Goal: Find specific fact: Find specific fact

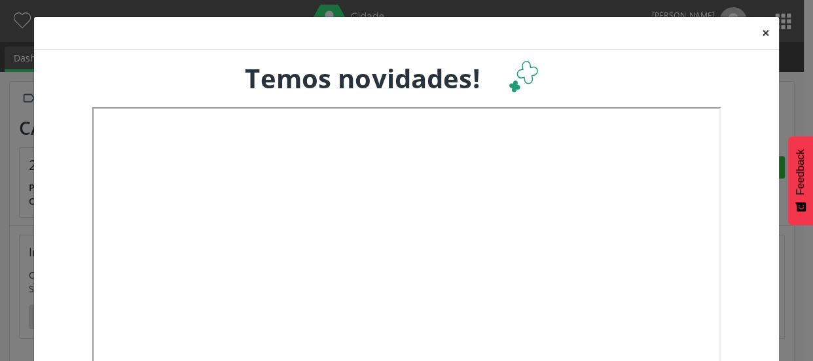
click at [761, 33] on button "×" at bounding box center [766, 33] width 26 height 32
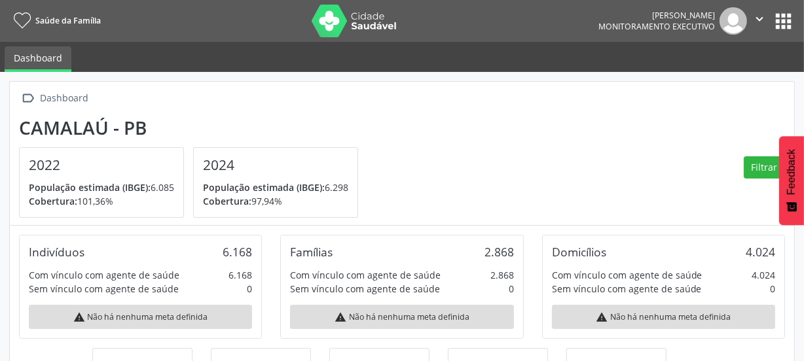
click at [552, 156] on section "Camalaú - PB 2022 População estimada (IBGE): 6.085 Cobertura: 101,36% 2024 Popu…" at bounding box center [402, 168] width 766 height 102
click at [777, 18] on button "apps" at bounding box center [783, 21] width 23 height 23
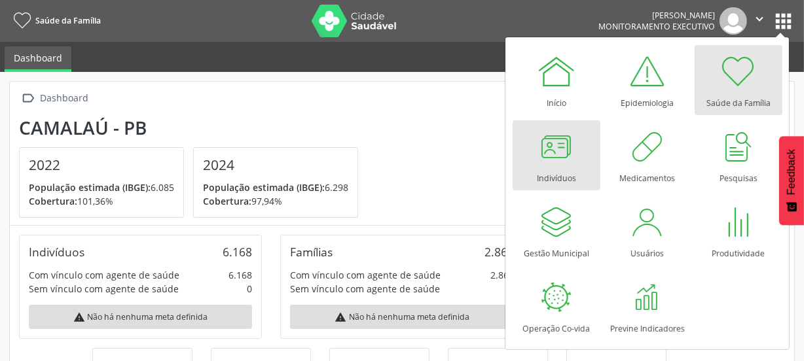
click at [544, 151] on div at bounding box center [556, 146] width 39 height 39
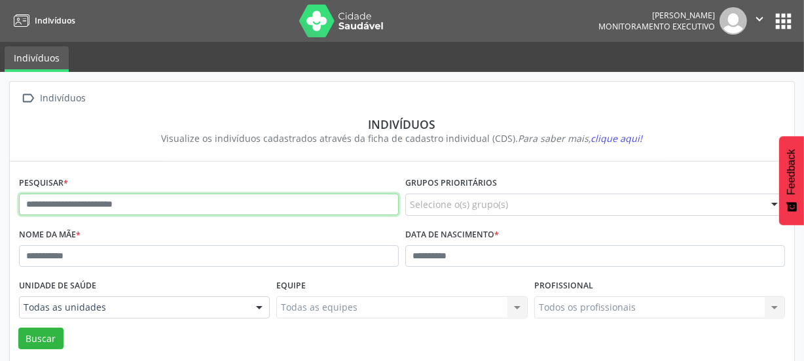
click at [203, 208] on input "text" at bounding box center [209, 205] width 380 height 22
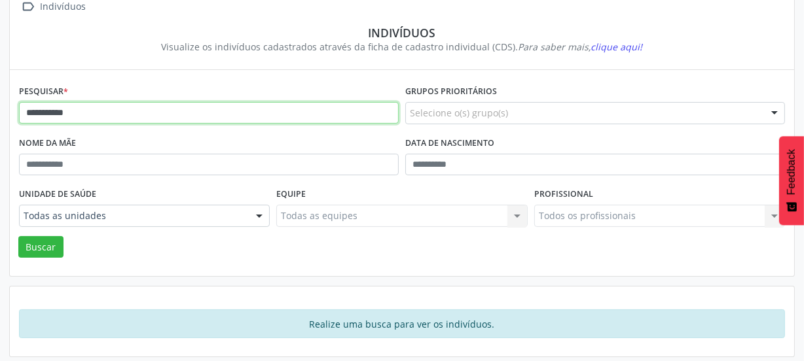
scroll to position [96, 0]
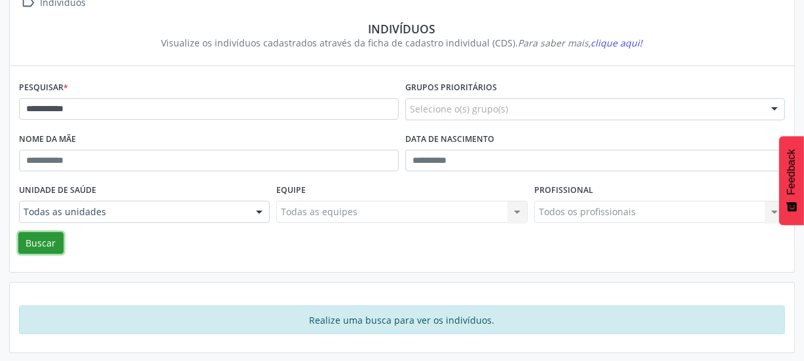
click at [42, 242] on button "Buscar" at bounding box center [40, 243] width 45 height 22
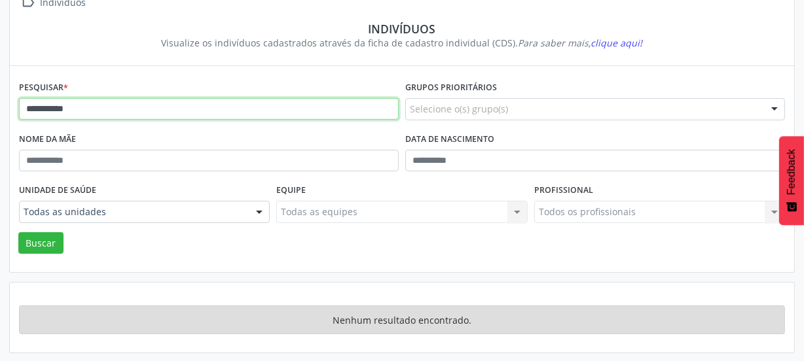
click at [44, 110] on input "**********" at bounding box center [209, 109] width 380 height 22
click at [80, 107] on input "**********" at bounding box center [209, 109] width 380 height 22
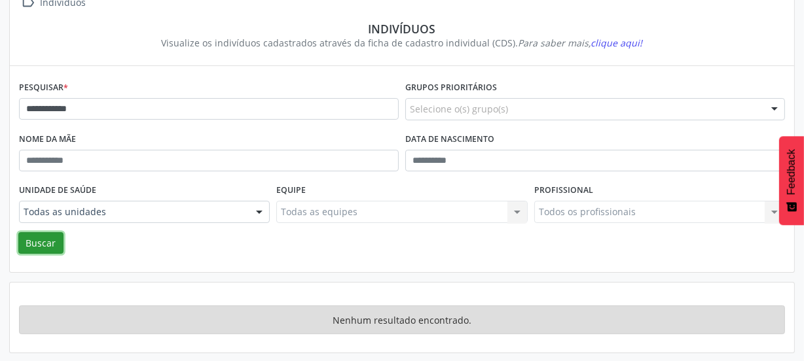
click at [51, 238] on button "Buscar" at bounding box center [40, 243] width 45 height 22
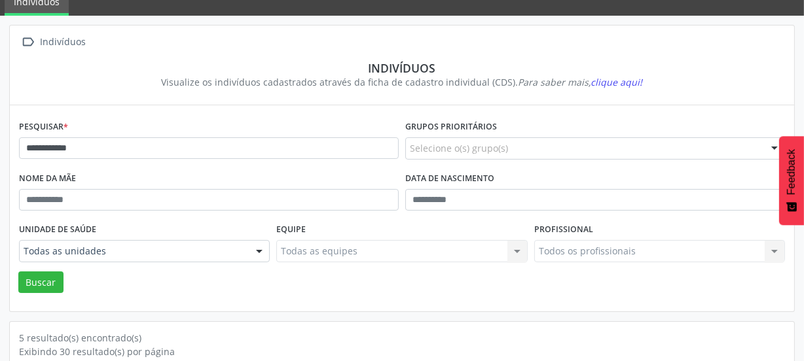
scroll to position [0, 0]
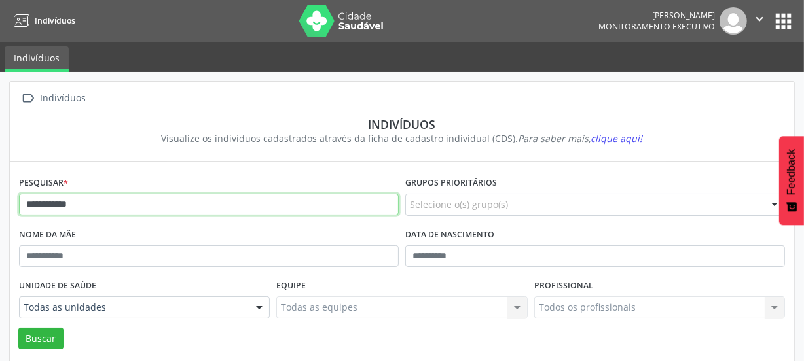
click at [97, 209] on input "**********" at bounding box center [209, 205] width 380 height 22
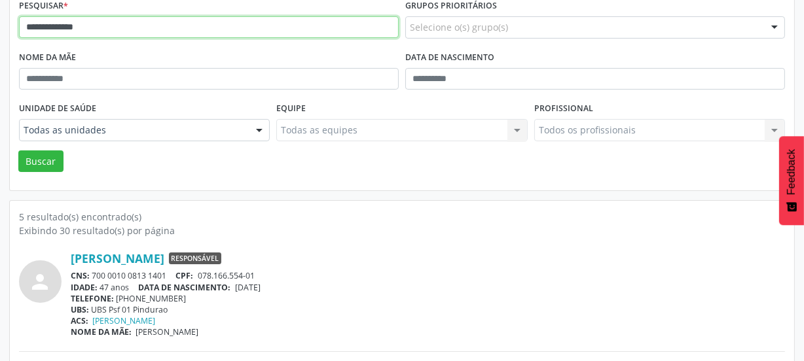
scroll to position [178, 0]
type input "**********"
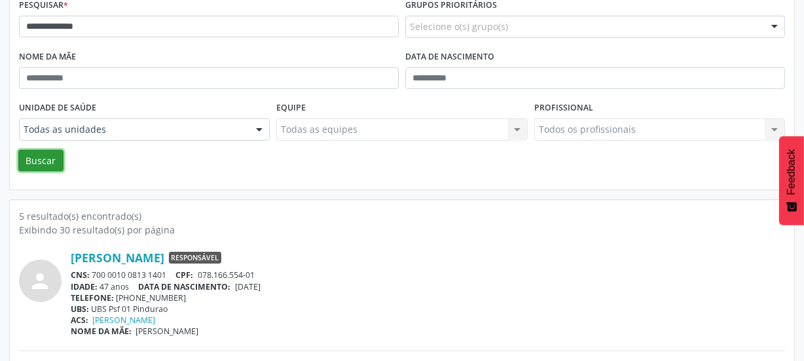
click at [39, 158] on button "Buscar" at bounding box center [40, 161] width 45 height 22
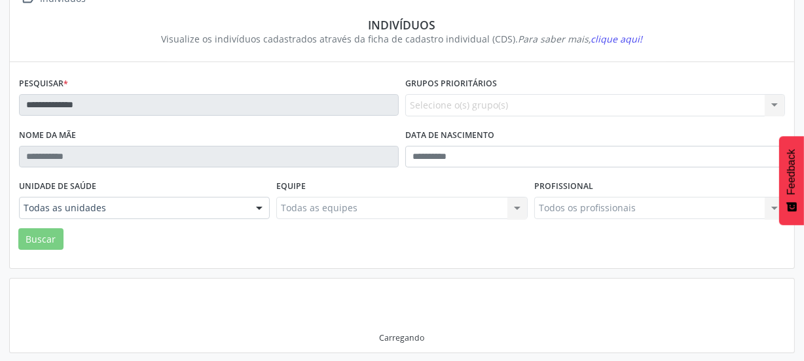
scroll to position [172, 0]
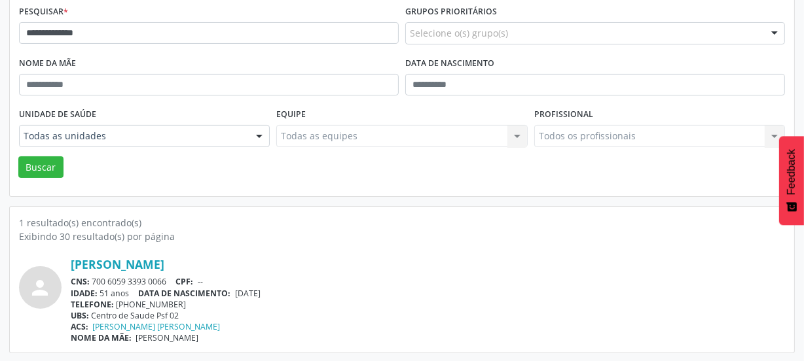
drag, startPoint x: 167, startPoint y: 280, endPoint x: 92, endPoint y: 281, distance: 75.3
click at [92, 281] on div "CNS: 700 6059 3393 0066 CPF: --" at bounding box center [428, 281] width 714 height 11
copy div "700 6059 3393 0066"
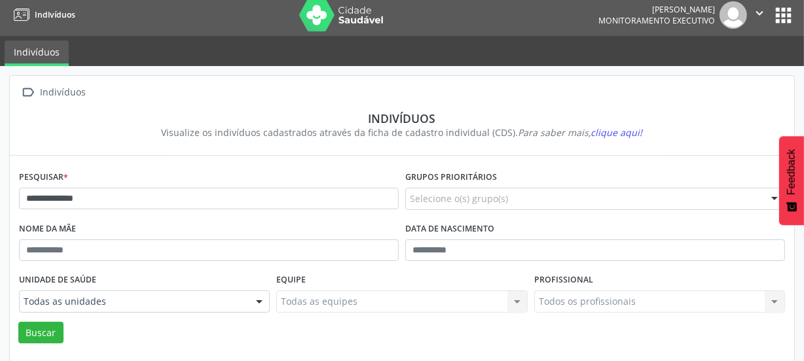
scroll to position [0, 0]
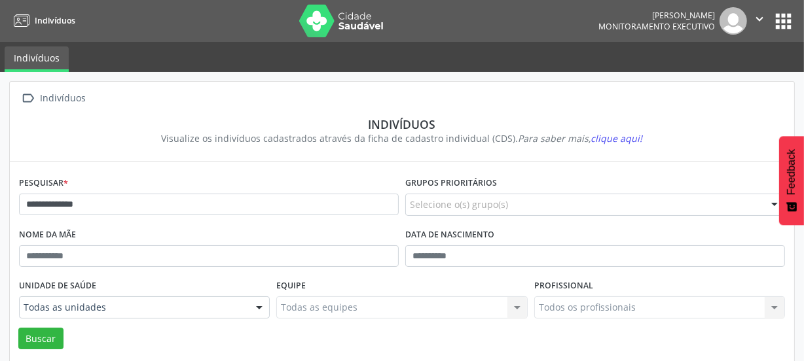
click at [319, 16] on img at bounding box center [341, 21] width 85 height 33
